Goal: Task Accomplishment & Management: Complete application form

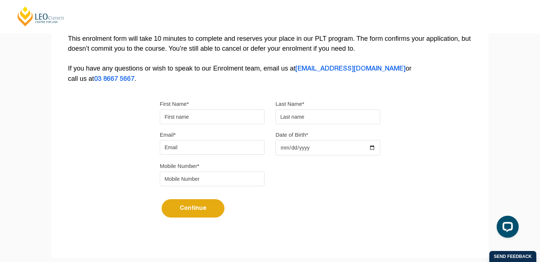
scroll to position [156, 0]
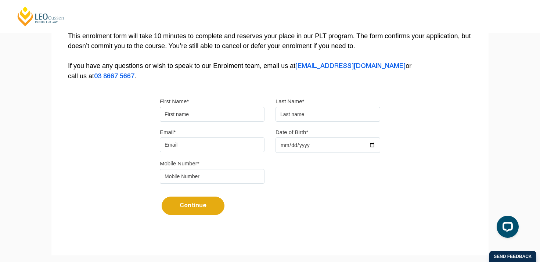
click at [192, 117] on input "First Name*" at bounding box center [212, 114] width 105 height 15
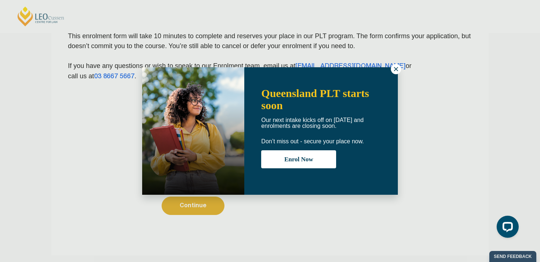
click at [394, 71] on icon at bounding box center [396, 69] width 7 height 7
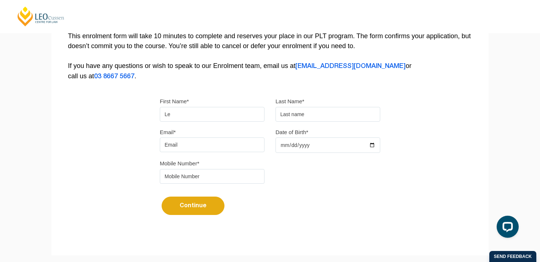
type input "[PERSON_NAME]"
type input "Piazza"
type input "[EMAIL_ADDRESS][DOMAIN_NAME]"
type input "0466899848"
type input "[PERSON_NAME]"
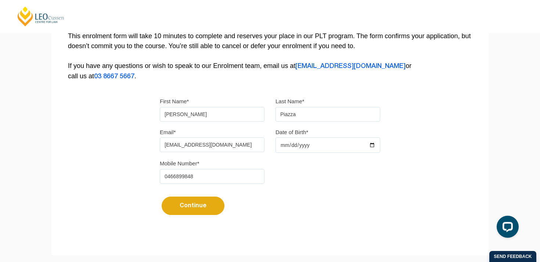
click at [299, 148] on input "Date of Birth*" at bounding box center [328, 144] width 105 height 15
click at [287, 148] on input "Date of Birth*" at bounding box center [328, 144] width 105 height 15
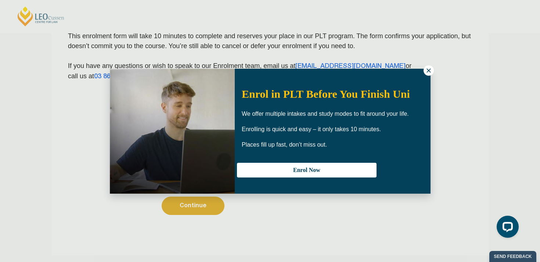
click at [426, 72] on icon at bounding box center [429, 70] width 7 height 7
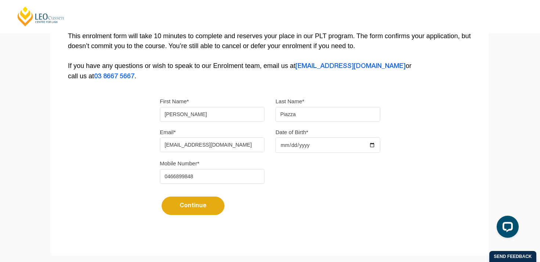
type input "[DATE]"
click at [190, 210] on button "Continue" at bounding box center [193, 206] width 63 height 18
select select
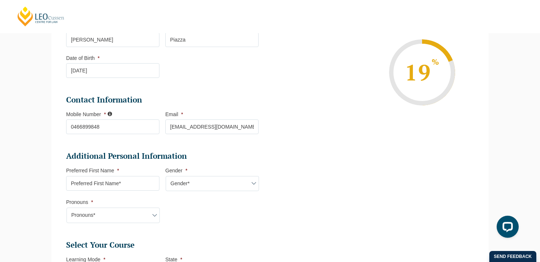
scroll to position [140, 0]
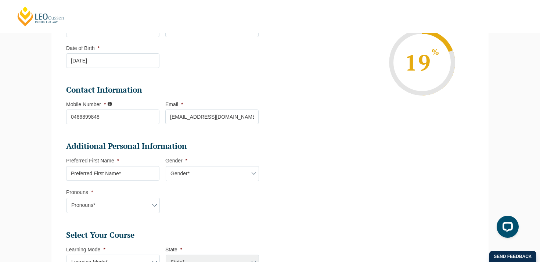
click at [133, 175] on input "Preferred First Name *" at bounding box center [112, 173] width 93 height 15
type input "[PERSON_NAME]"
click at [210, 175] on select "Gender* [DEMOGRAPHIC_DATA] [DEMOGRAPHIC_DATA] [DEMOGRAPHIC_DATA] [DEMOGRAPHIC_D…" at bounding box center [212, 173] width 93 height 15
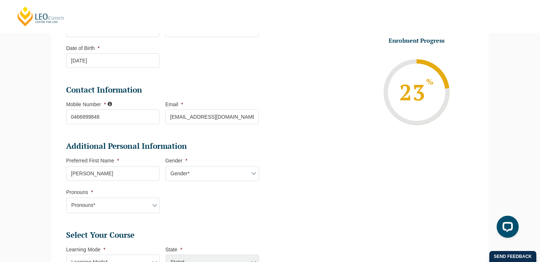
select select "[DEMOGRAPHIC_DATA]"
click at [166, 167] on select "Gender* [DEMOGRAPHIC_DATA] [DEMOGRAPHIC_DATA] [DEMOGRAPHIC_DATA] [DEMOGRAPHIC_D…" at bounding box center [212, 173] width 93 height 15
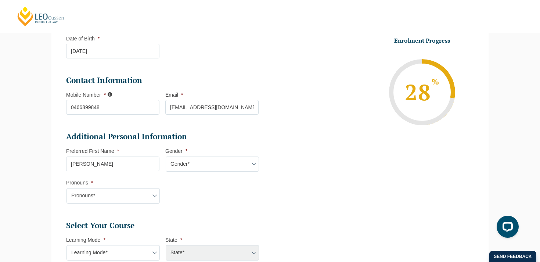
scroll to position [153, 0]
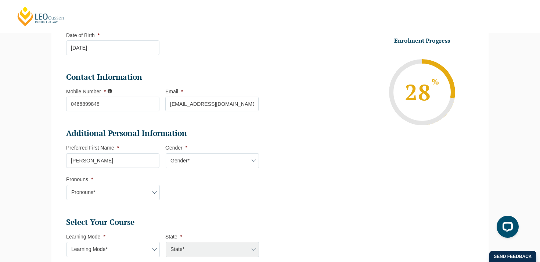
click at [144, 192] on select "Pronouns* She/Her/Hers He/Him/His They/Them/Theirs Other Prefer not to disclose" at bounding box center [113, 192] width 93 height 15
select select "He/Him/His"
click at [67, 186] on select "Pronouns* She/Her/Hers He/Him/His They/Them/Theirs Other Prefer not to disclose" at bounding box center [113, 192] width 93 height 15
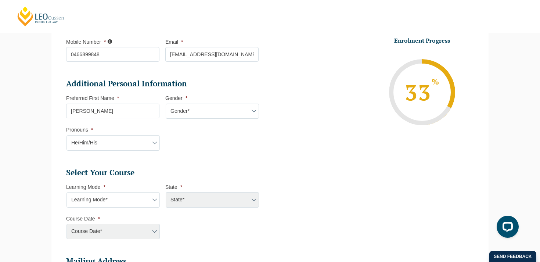
scroll to position [205, 0]
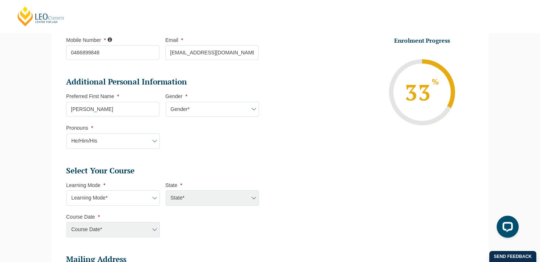
click at [155, 197] on select "Learning Mode* Online Full Time Learning Online Part Time Learning Blended Full…" at bounding box center [113, 197] width 93 height 15
select select "Onsite Full Time Learning"
click at [67, 191] on select "Learning Mode* Online Full Time Learning Online Part Time Learning Blended Full…" at bounding box center [113, 197] width 93 height 15
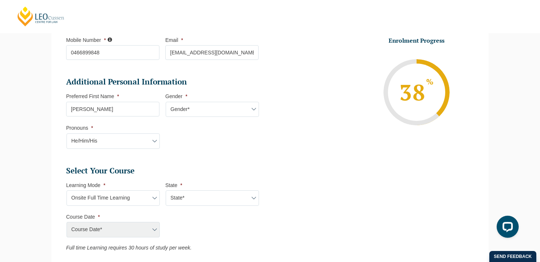
click at [195, 202] on select "State* [GEOGRAPHIC_DATA]" at bounding box center [212, 197] width 93 height 15
select select "VIC"
click at [166, 191] on select "State* [GEOGRAPHIC_DATA]" at bounding box center [212, 197] width 93 height 15
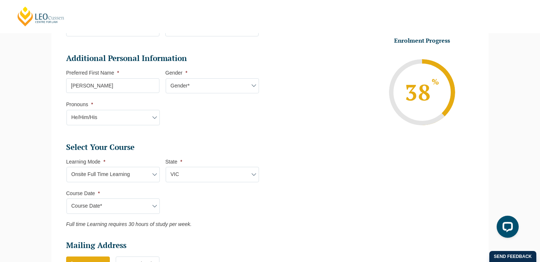
scroll to position [233, 0]
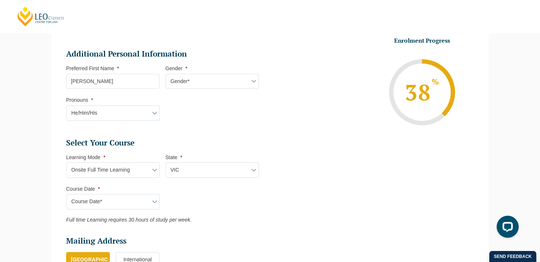
click at [147, 205] on select "Course Date* [DATE] ([DATE] to [DATE]) [DATE] ([DATE] to [DATE])" at bounding box center [113, 201] width 93 height 15
select select "[DATE] ([DATE] to [DATE])"
click at [67, 195] on select "Course Date* [DATE] ([DATE] to [DATE]) [DATE] ([DATE] to [DATE])" at bounding box center [113, 201] width 93 height 15
type input "Intake [DATE] FT"
type input "Practical Legal Training ([GEOGRAPHIC_DATA])"
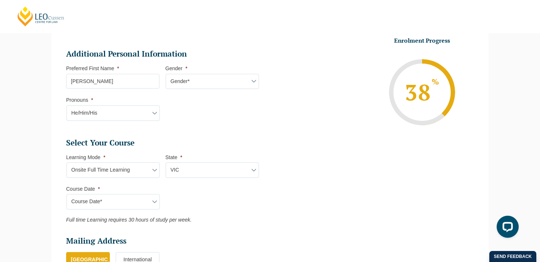
select select "[PERSON_NAME] (JAN) 2026 Full Time Onsite"
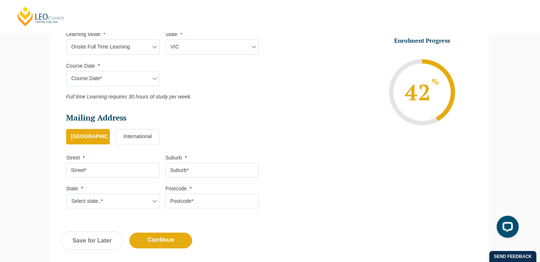
scroll to position [357, 0]
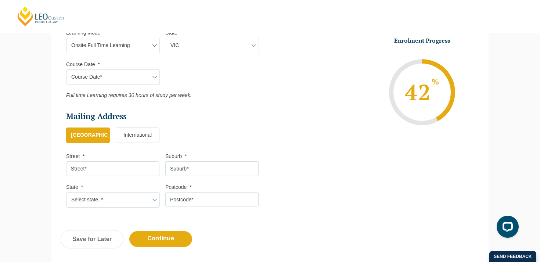
click at [108, 169] on input "Street *" at bounding box center [112, 168] width 93 height 15
type input "[STREET_ADDRESS]"
type input "[GEOGRAPHIC_DATA]"
select select "QLD"
type input "4227"
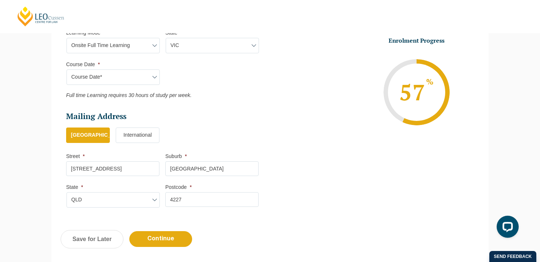
click at [70, 171] on input "[STREET_ADDRESS]" at bounding box center [112, 168] width 93 height 15
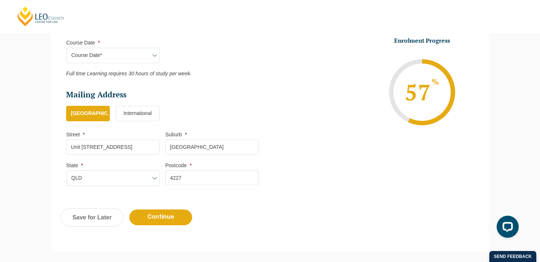
scroll to position [380, 0]
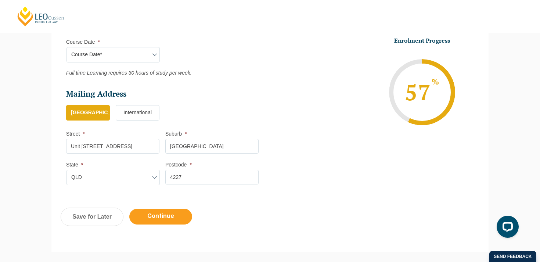
type input "Unit [STREET_ADDRESS]"
click at [152, 221] on input "Continue" at bounding box center [160, 217] width 63 height 16
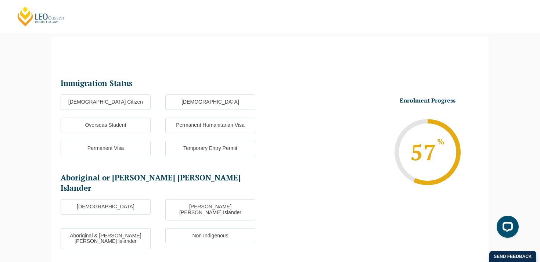
scroll to position [64, 0]
click at [131, 125] on label "Overseas Student" at bounding box center [106, 125] width 90 height 15
click at [0, 0] on input "Overseas Student" at bounding box center [0, 0] width 0 height 0
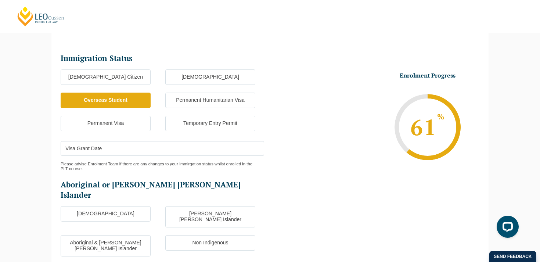
scroll to position [90, 0]
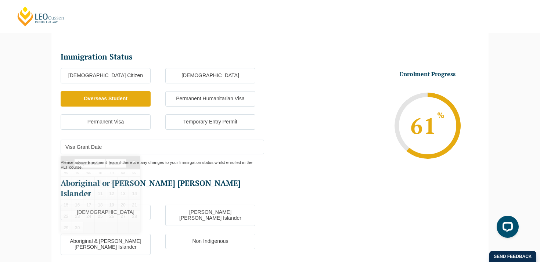
click at [112, 148] on input "Visa Grant Date" at bounding box center [163, 147] width 204 height 15
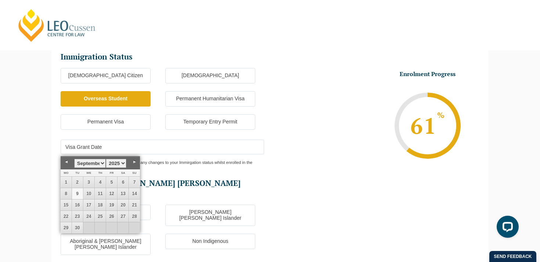
click at [121, 165] on select "1925 1926 1927 1928 1929 1930 1931 1932 1933 1934 1935 1936 1937 1938 1939 1940…" at bounding box center [116, 163] width 21 height 9
click at [100, 163] on select "January February March April May June July August September October November De…" at bounding box center [90, 163] width 32 height 9
click at [102, 228] on link "26" at bounding box center [100, 227] width 11 height 11
type input "[DATE]"
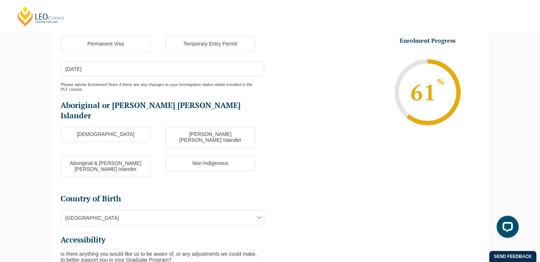
scroll to position [175, 0]
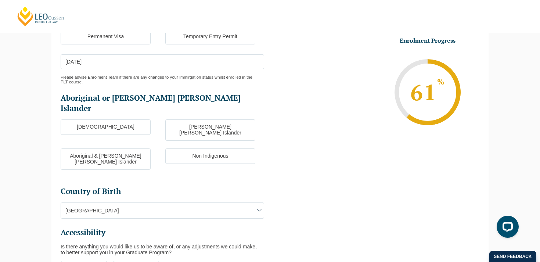
click at [243, 203] on span "[GEOGRAPHIC_DATA]" at bounding box center [162, 210] width 203 height 15
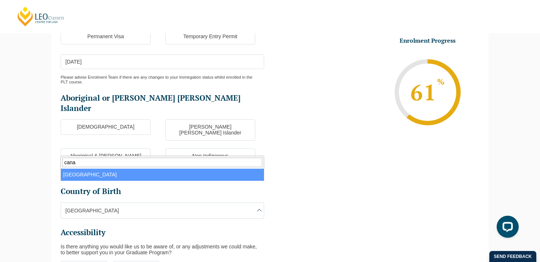
type input "cana"
select select "Canada 8102"
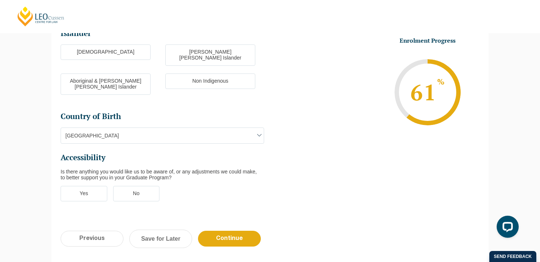
scroll to position [251, 0]
click at [147, 186] on label "No" at bounding box center [136, 193] width 47 height 15
click at [0, 0] on input "No" at bounding box center [0, 0] width 0 height 0
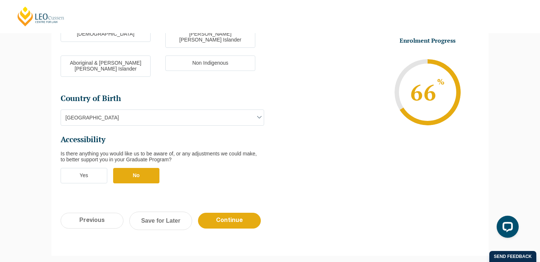
scroll to position [269, 0]
click at [235, 212] on input "Continue" at bounding box center [229, 220] width 63 height 16
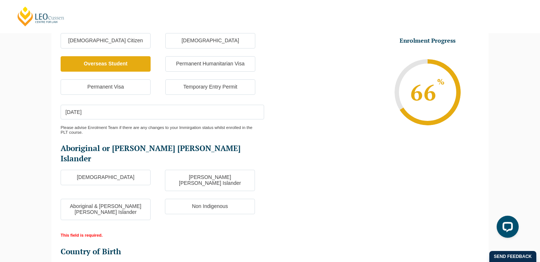
scroll to position [162, 0]
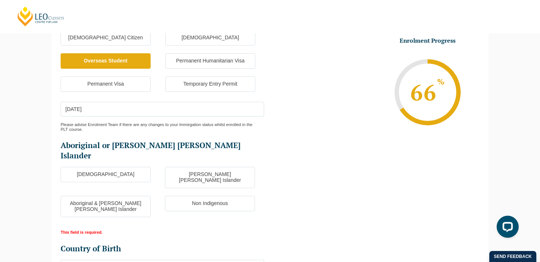
click at [215, 196] on label "Non Indigenous" at bounding box center [210, 203] width 90 height 15
click at [0, 0] on input "Non Indigenous" at bounding box center [0, 0] width 0 height 0
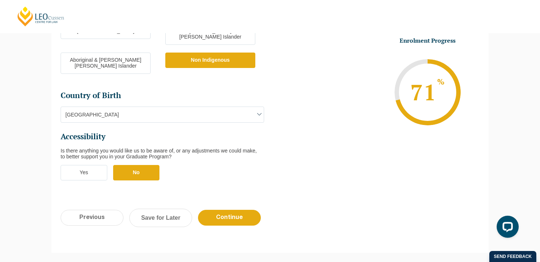
scroll to position [308, 0]
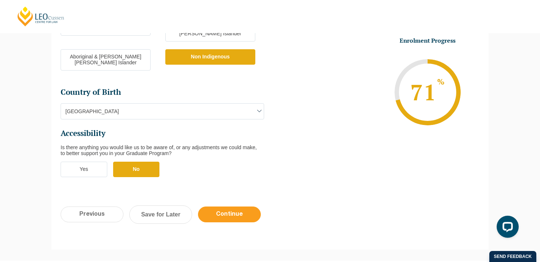
click at [247, 207] on input "Continue" at bounding box center [229, 215] width 63 height 16
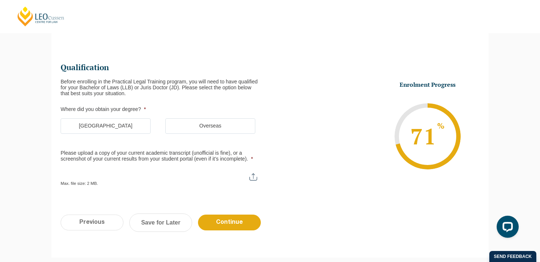
scroll to position [81, 0]
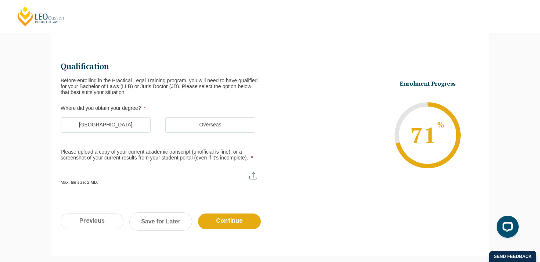
click at [137, 123] on label "[GEOGRAPHIC_DATA]" at bounding box center [106, 124] width 90 height 15
click at [0, 0] on input "[GEOGRAPHIC_DATA]" at bounding box center [0, 0] width 0 height 0
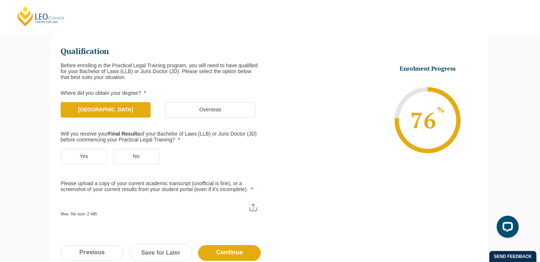
scroll to position [100, 0]
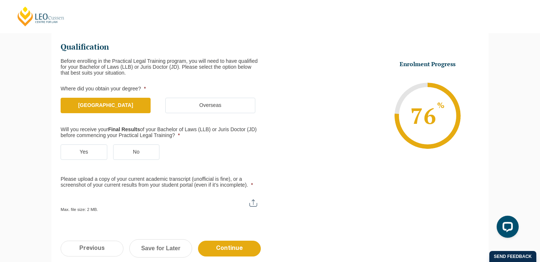
click at [99, 150] on label "Yes" at bounding box center [84, 151] width 47 height 15
click at [0, 0] on input "Yes" at bounding box center [0, 0] width 0 height 0
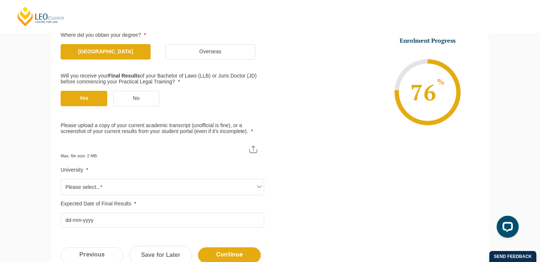
scroll to position [154, 0]
click at [186, 191] on span "Please select...*" at bounding box center [162, 186] width 203 height 15
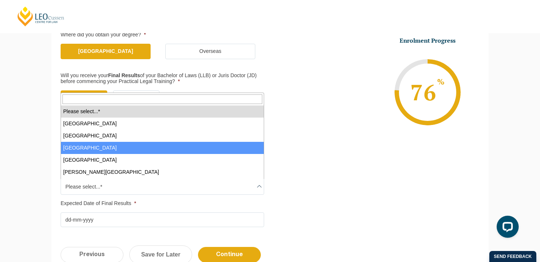
select select "[GEOGRAPHIC_DATA]"
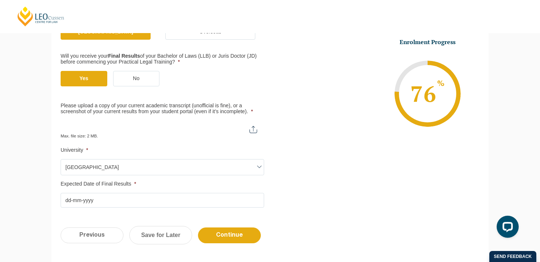
scroll to position [175, 0]
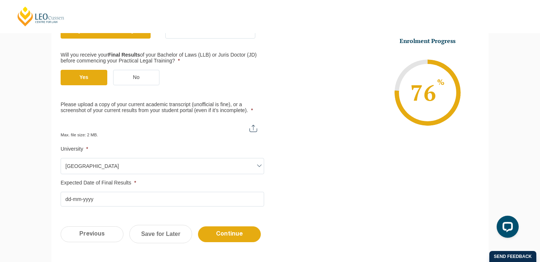
click at [70, 201] on input "Expected Date of Final Results *" at bounding box center [163, 199] width 204 height 15
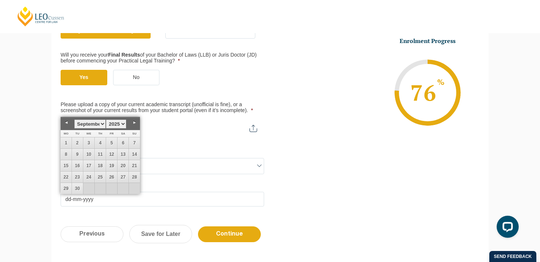
click at [121, 123] on select "1925 1926 1927 1928 1929 1930 1931 1932 1933 1934 1935 1936 1937 1938 1939 1940…" at bounding box center [116, 123] width 21 height 9
click at [103, 125] on select "January February March April May June July August September October November De…" at bounding box center [90, 123] width 32 height 9
click at [110, 155] on link "9" at bounding box center [111, 154] width 11 height 11
type input "[DATE]"
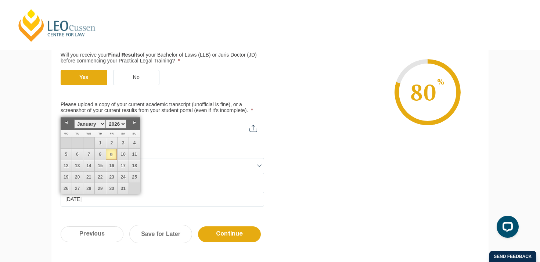
click at [288, 135] on li "Enrolment Progress 80 % Form Progress Download Course Guide [EMAIL_ADDRESS][DOM…" at bounding box center [375, 92] width 210 height 111
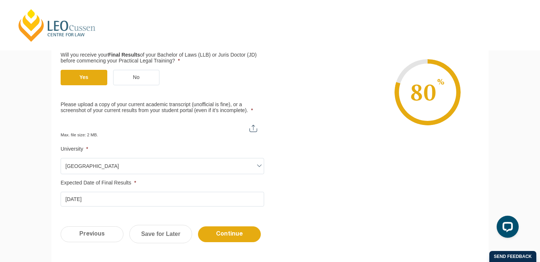
click at [251, 127] on input "Please upload a copy of your current academic transcript (unofficial is fine), …" at bounding box center [163, 125] width 204 height 12
type input "C:\fakepath\AcademicRecord-13968829-09_Sep_2025.pdf"
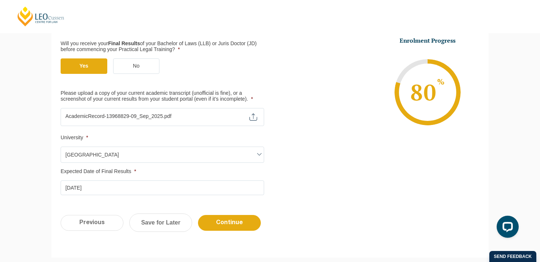
scroll to position [187, 0]
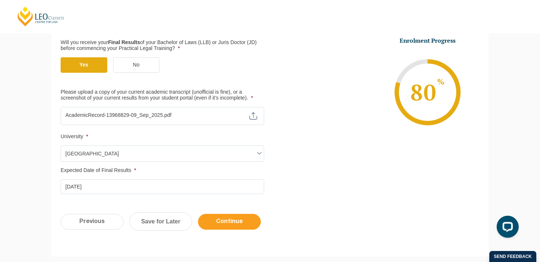
click at [219, 226] on input "Continue" at bounding box center [229, 222] width 63 height 16
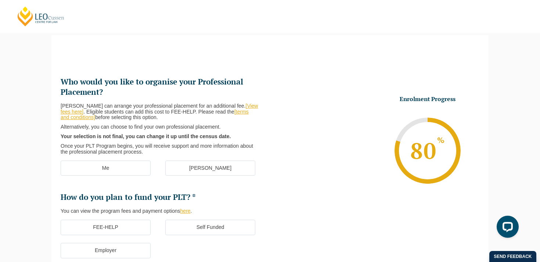
scroll to position [64, 0]
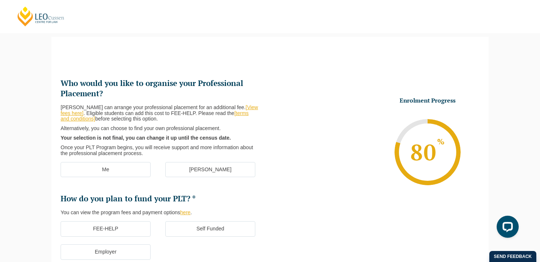
click at [203, 174] on label "[PERSON_NAME]" at bounding box center [210, 169] width 90 height 15
click at [0, 0] on input "[PERSON_NAME]" at bounding box center [0, 0] width 0 height 0
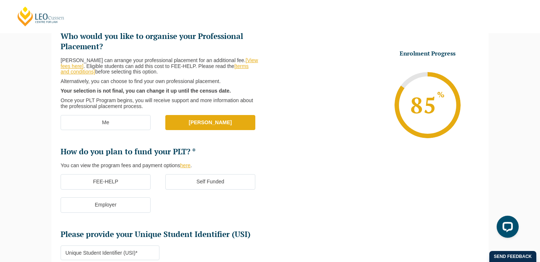
click at [199, 181] on label "Self Funded" at bounding box center [210, 181] width 90 height 15
click at [0, 0] on input "Self Funded" at bounding box center [0, 0] width 0 height 0
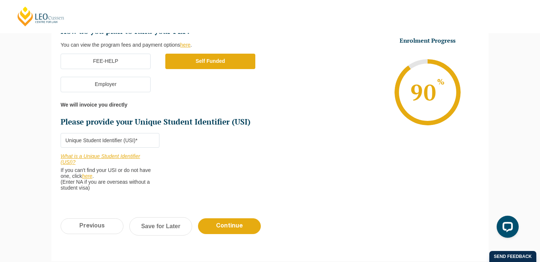
scroll to position [231, 0]
